Goal: Task Accomplishment & Management: Manage account settings

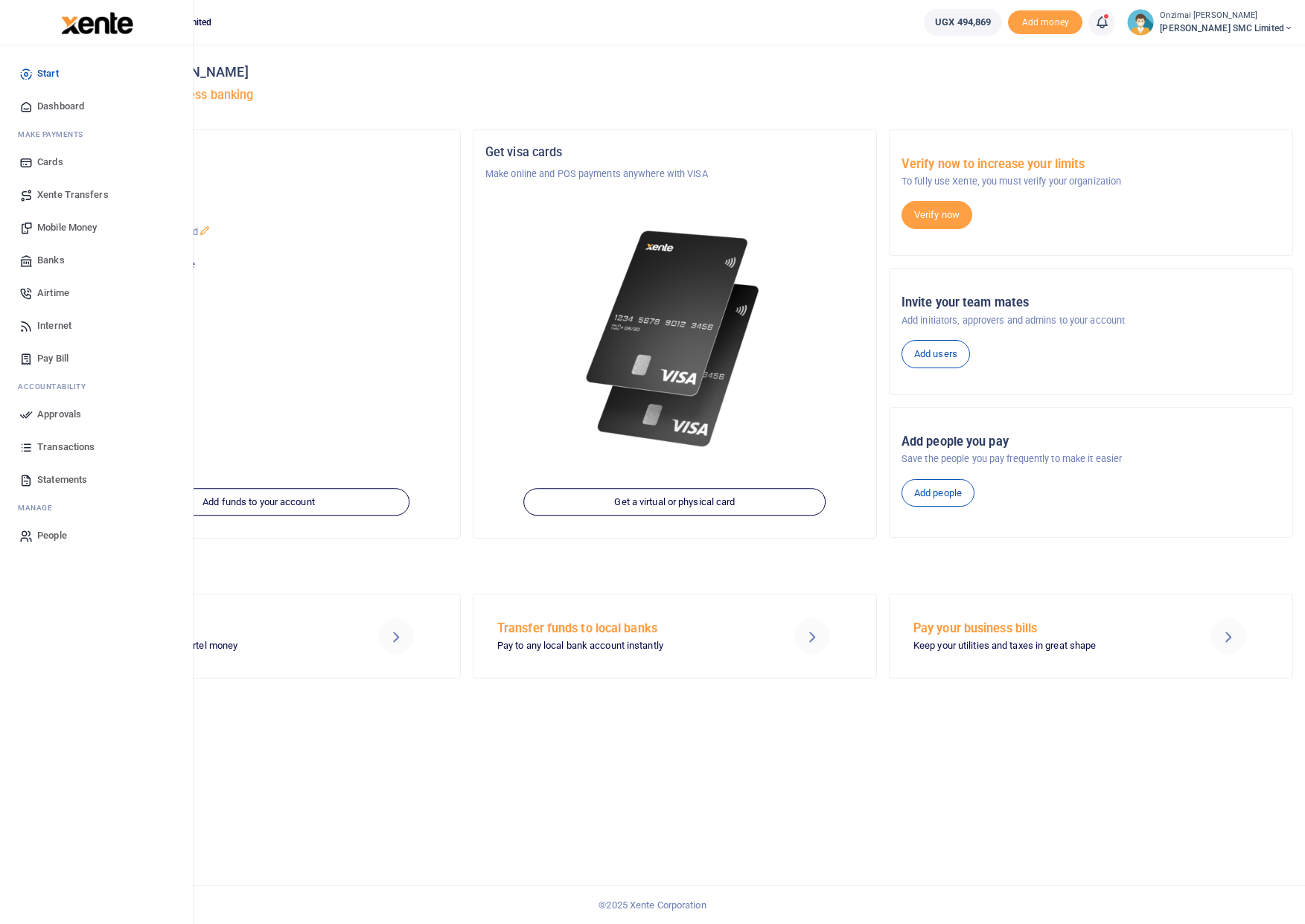
click at [29, 416] on icon at bounding box center [26, 414] width 13 height 13
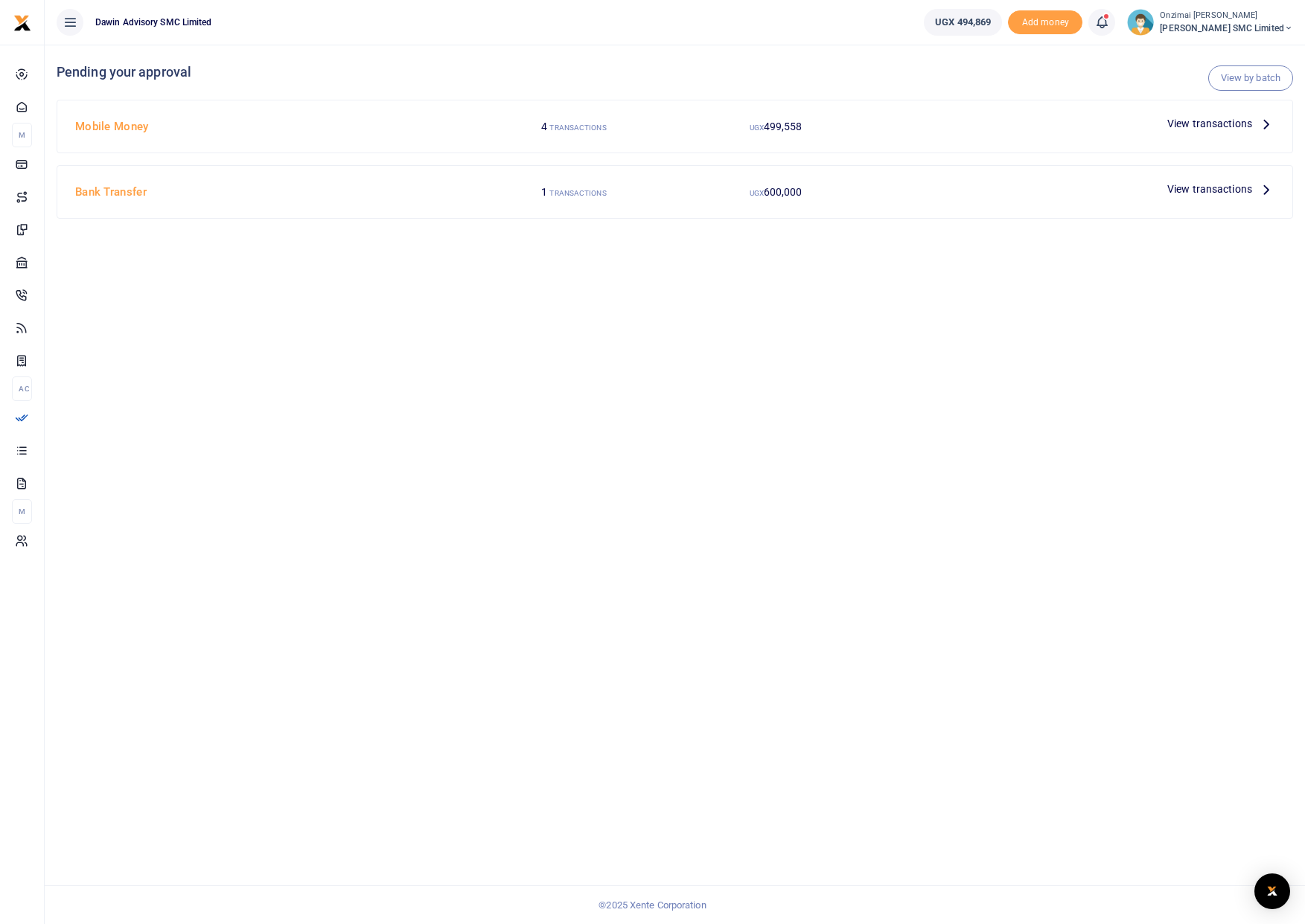
click at [1235, 122] on span "View transactions" at bounding box center [1210, 124] width 85 height 16
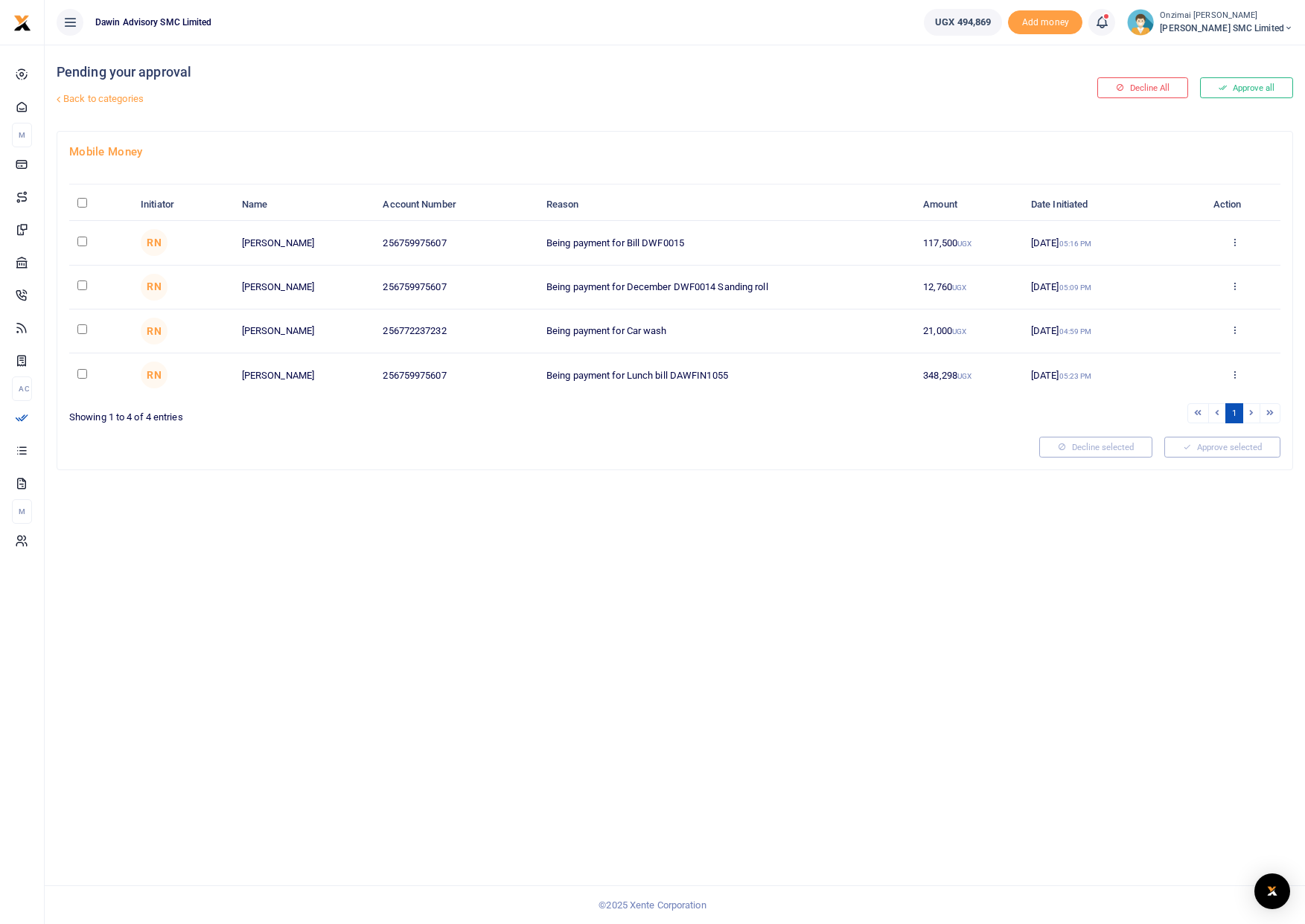
click at [78, 242] on input "checkbox" at bounding box center [82, 241] width 10 height 10
checkbox input "true"
click at [84, 284] on input "checkbox" at bounding box center [82, 285] width 10 height 10
checkbox input "true"
click at [80, 331] on input "checkbox" at bounding box center [82, 329] width 10 height 10
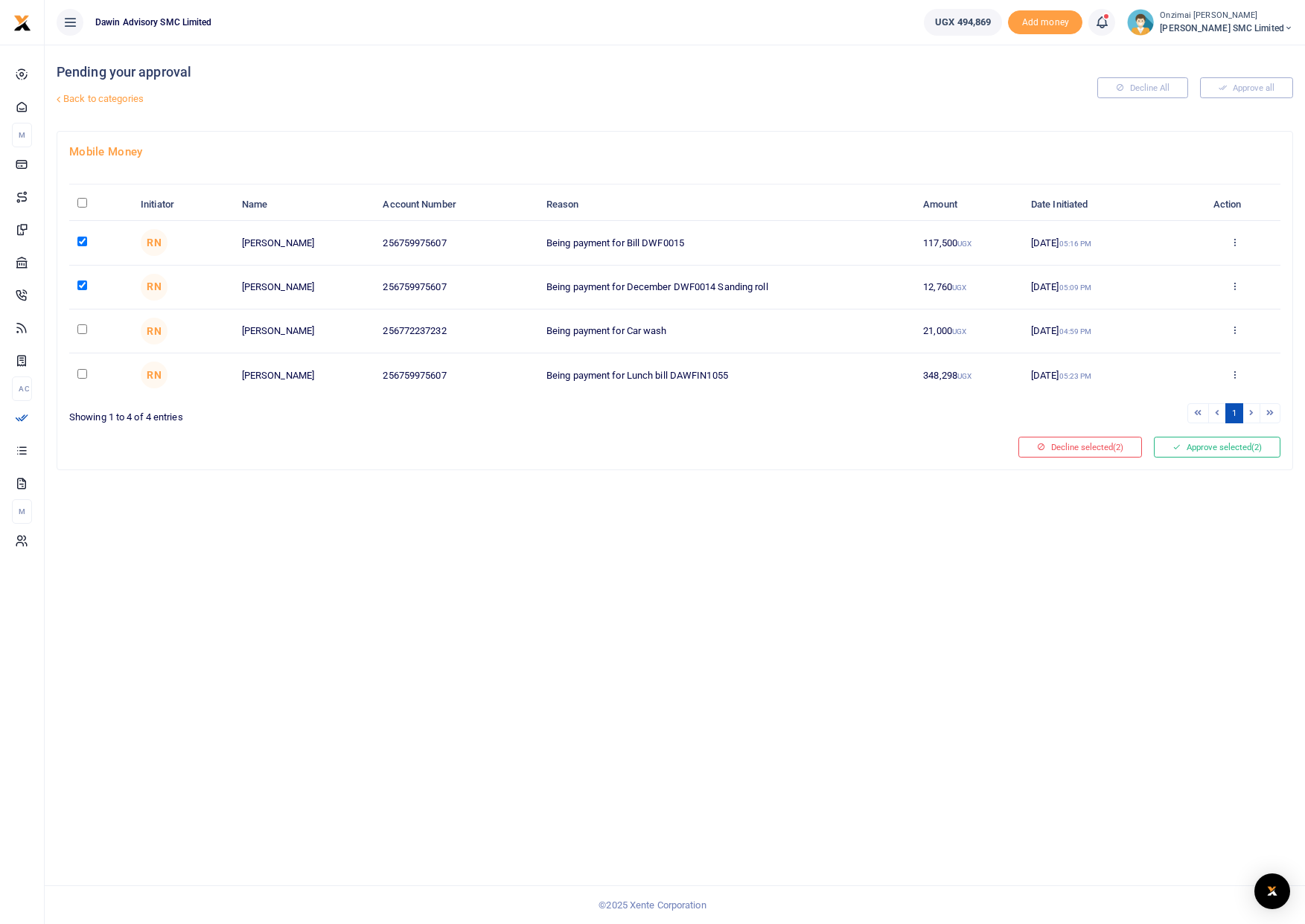
checkbox input "true"
click at [1180, 443] on button "Approve selected (3)" at bounding box center [1218, 447] width 127 height 21
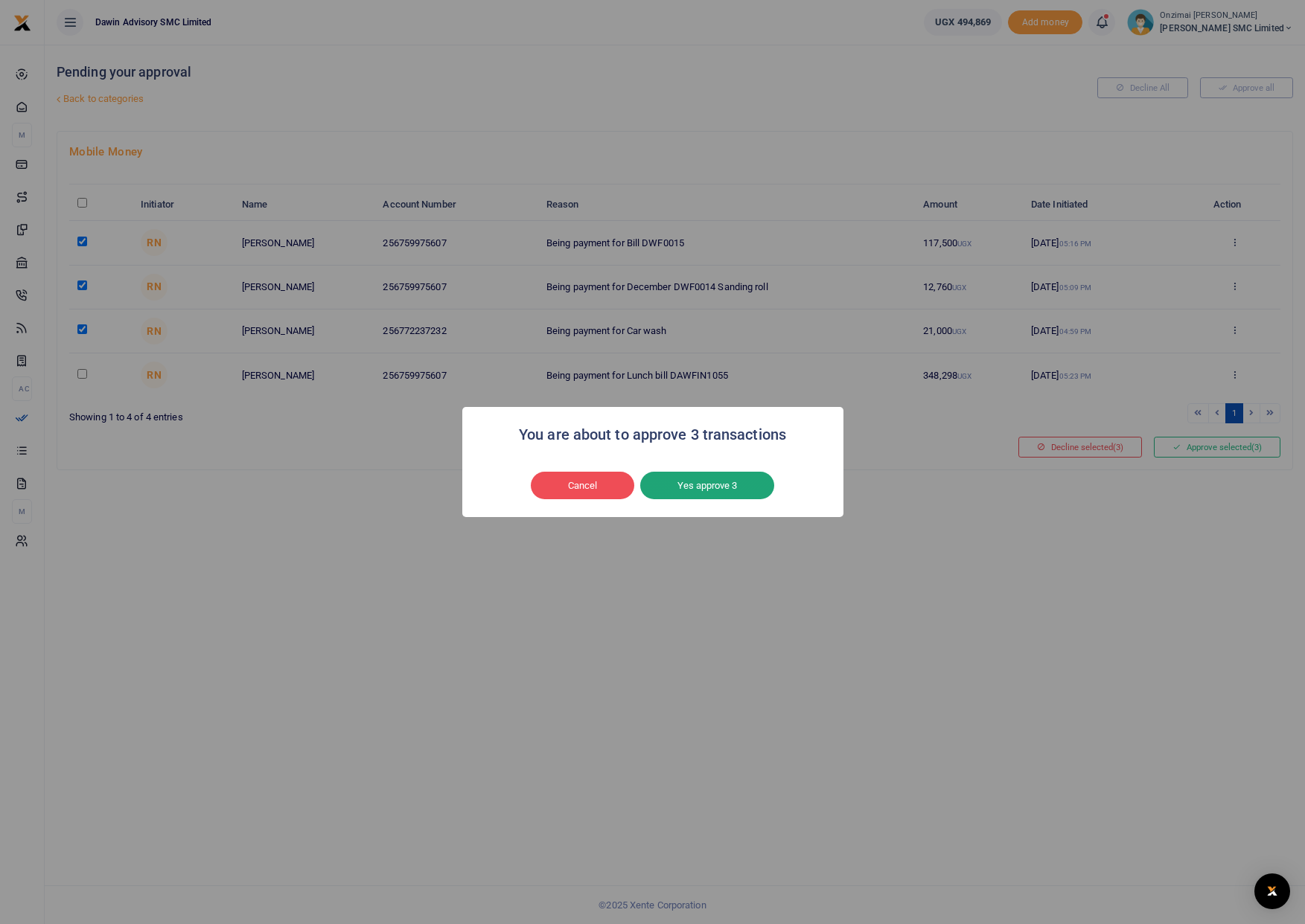
click at [752, 484] on button "Yes approve 3" at bounding box center [707, 486] width 134 height 28
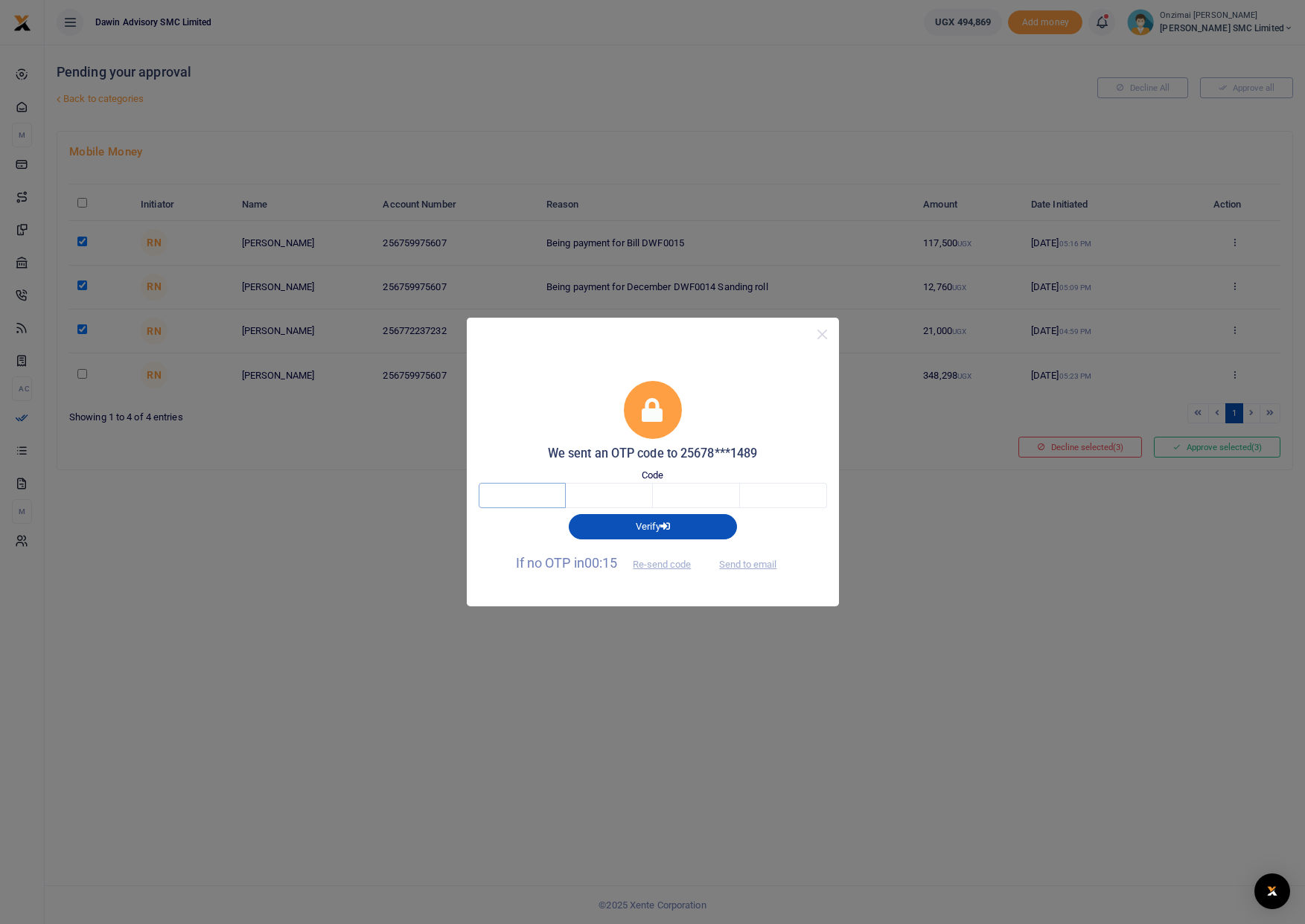
click at [518, 497] on input "text" at bounding box center [522, 496] width 87 height 25
type input "9"
type input "5"
type input "1"
type input "2"
